Goal: Transaction & Acquisition: Purchase product/service

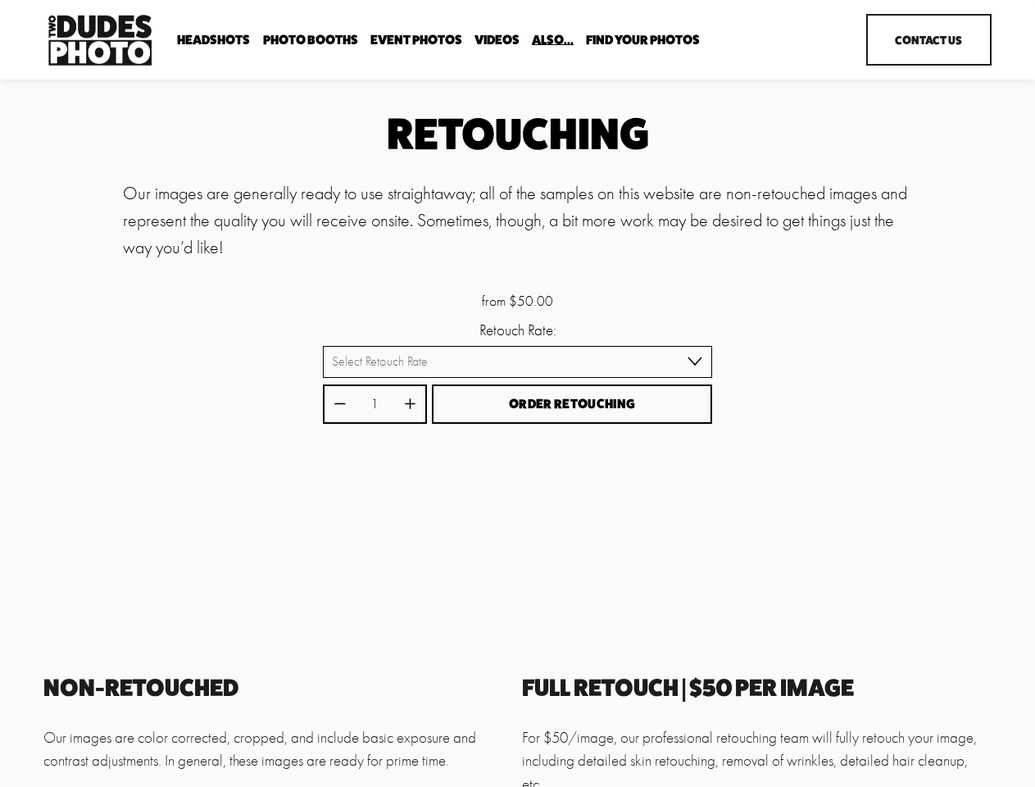
click at [517, 394] on button "Order Retouching" at bounding box center [572, 405] width 280 height 40
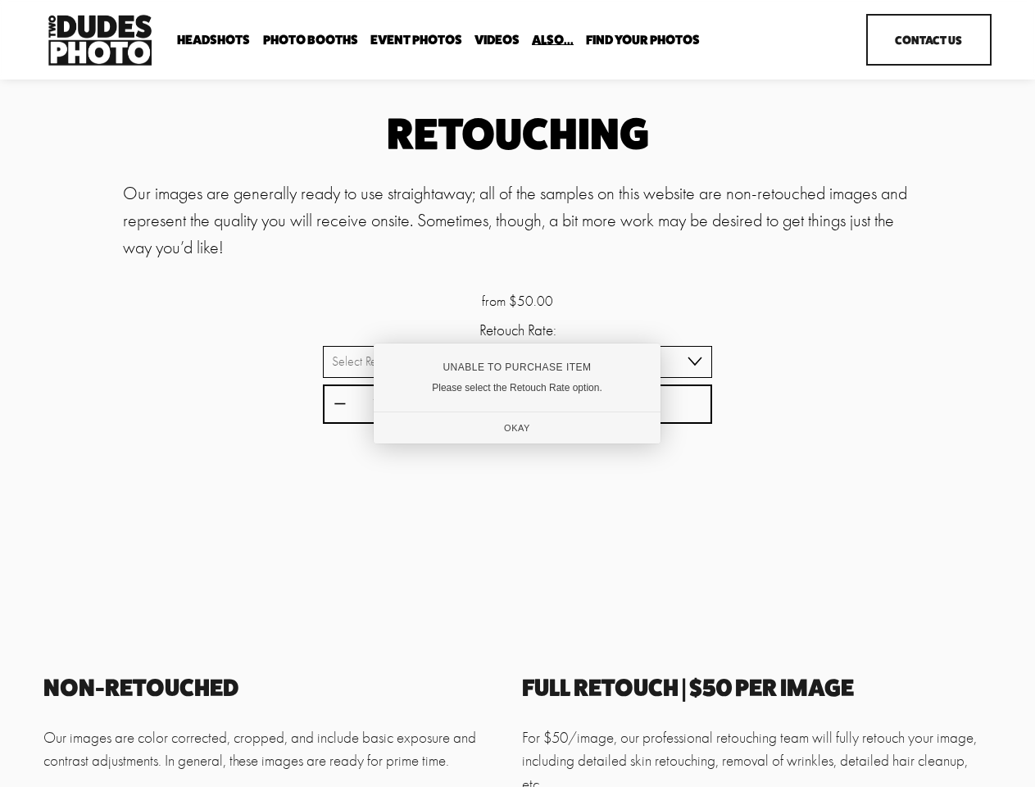
click at [517, 363] on div "Unable to Purchase Item" at bounding box center [517, 367] width 233 height 11
click at [339, 406] on div at bounding box center [517, 393] width 1035 height 787
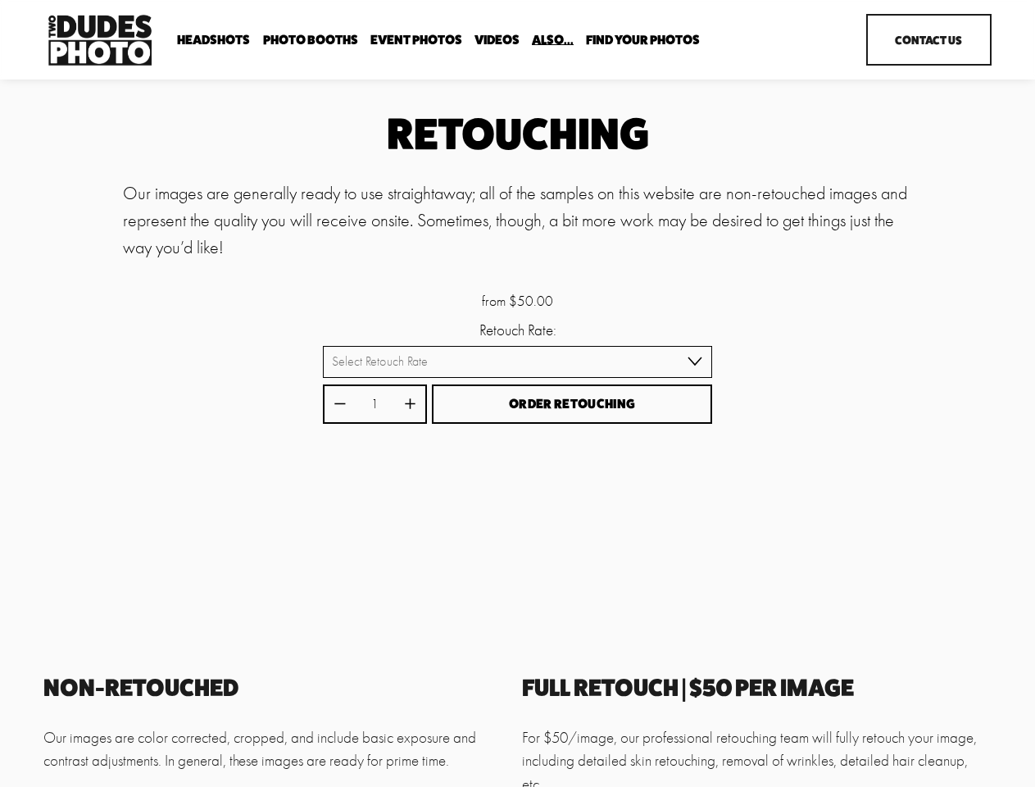
click at [410, 406] on div "Unable to Purchase Item Please select the Retouch Rate option. Okay" at bounding box center [517, 393] width 275 height 96
click at [572, 406] on div "Unable to Purchase Item Please select the Retouch Rate option. Okay" at bounding box center [517, 393] width 275 height 96
